Goal: Information Seeking & Learning: Compare options

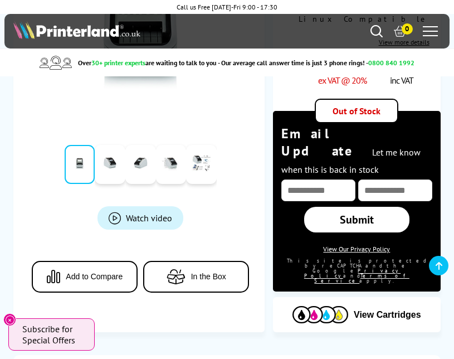
scroll to position [310, 0]
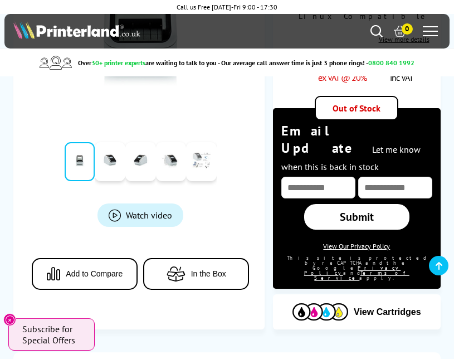
click at [212, 142] on link at bounding box center [201, 161] width 31 height 39
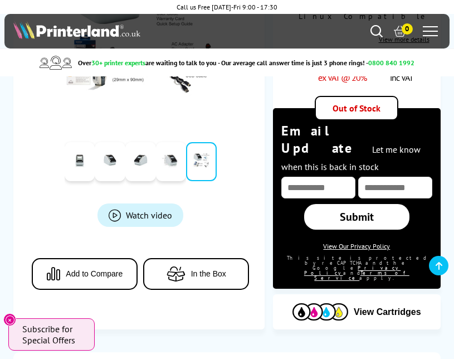
click at [115, 209] on span "Product_All_Videos" at bounding box center [115, 215] width 12 height 12
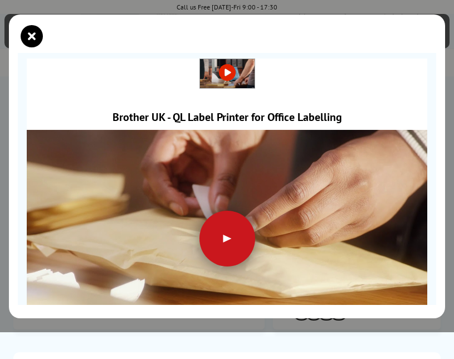
click at [232, 239] on div at bounding box center [227, 239] width 56 height 56
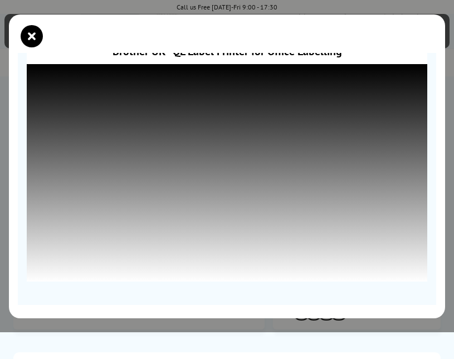
scroll to position [66, 0]
click at [30, 37] on icon "close modal" at bounding box center [32, 36] width 22 height 22
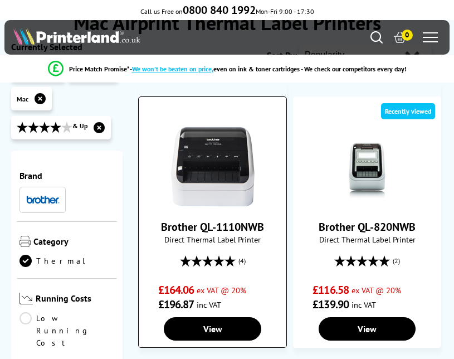
scroll to position [95, 0]
click at [219, 186] on img at bounding box center [213, 167] width 84 height 84
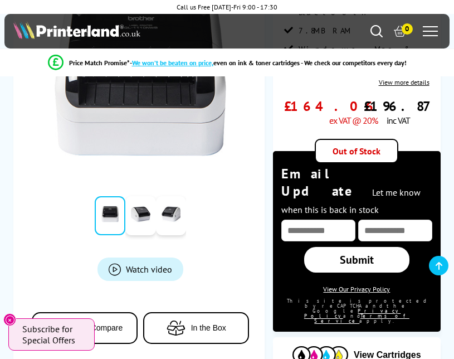
scroll to position [221, 0]
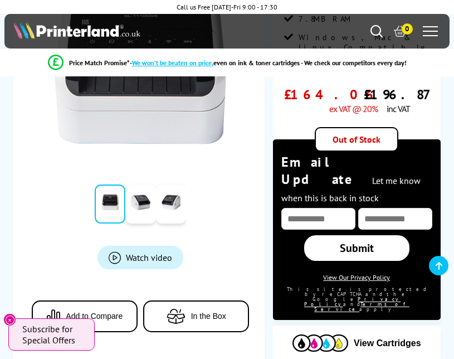
click at [117, 257] on span "Product_All_Videos" at bounding box center [115, 257] width 12 height 12
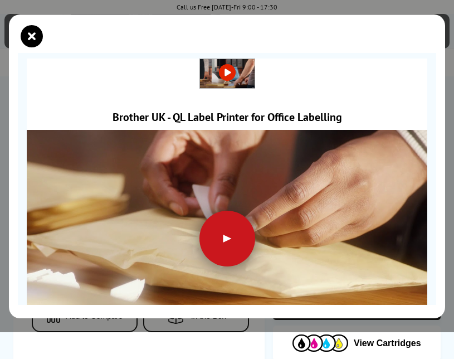
click at [233, 235] on div at bounding box center [227, 239] width 56 height 56
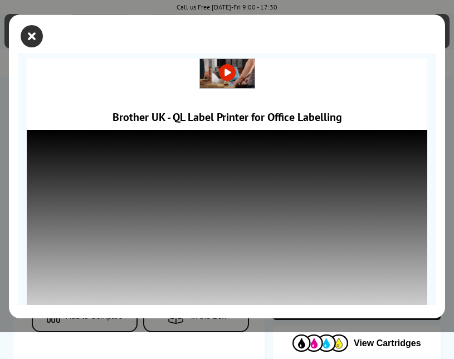
click at [35, 35] on icon "close modal" at bounding box center [32, 36] width 22 height 22
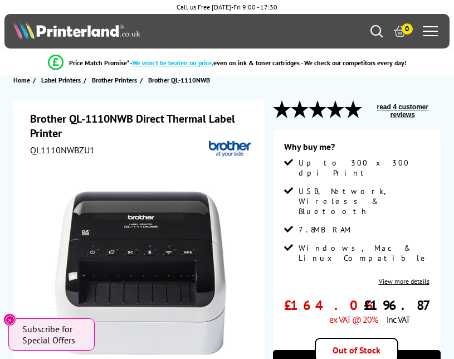
scroll to position [9, 0]
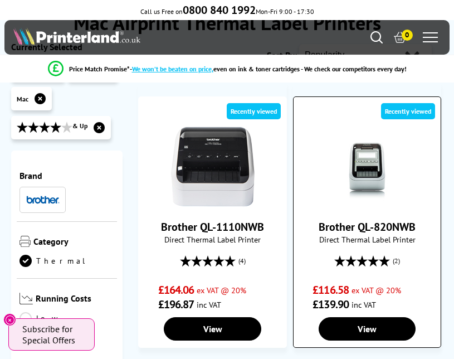
click at [375, 169] on img at bounding box center [367, 167] width 84 height 84
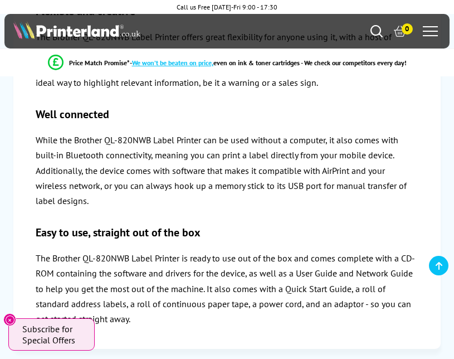
scroll to position [1355, 0]
